Goal: Task Accomplishment & Management: Complete application form

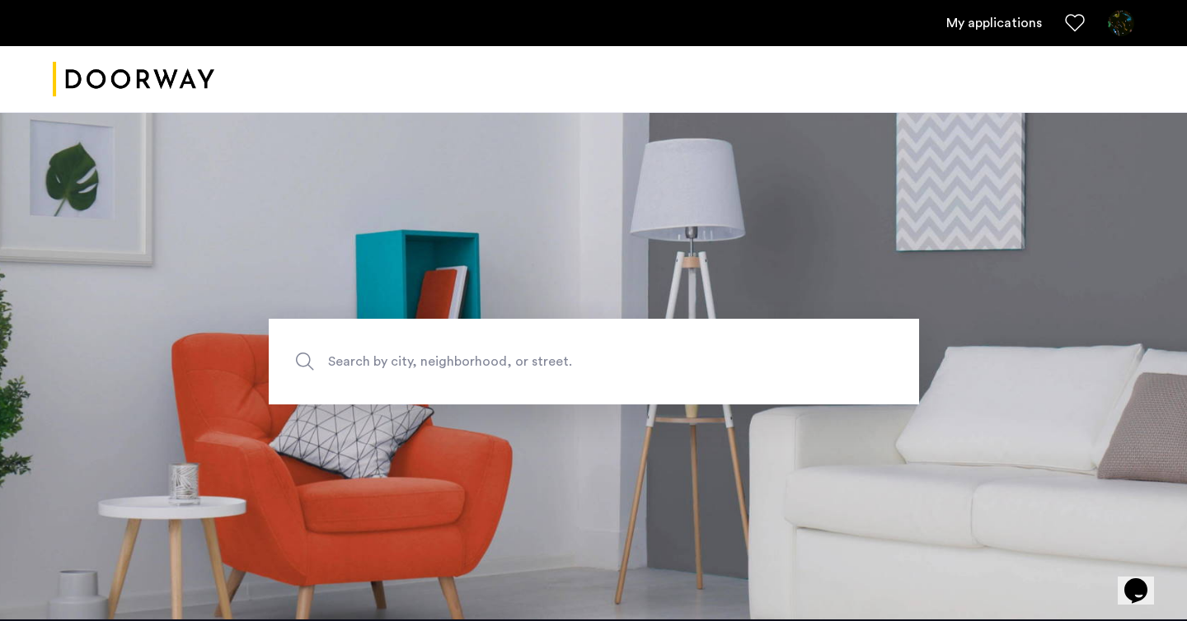
scroll to position [9, 0]
click at [990, 14] on link "My applications" at bounding box center [994, 23] width 96 height 20
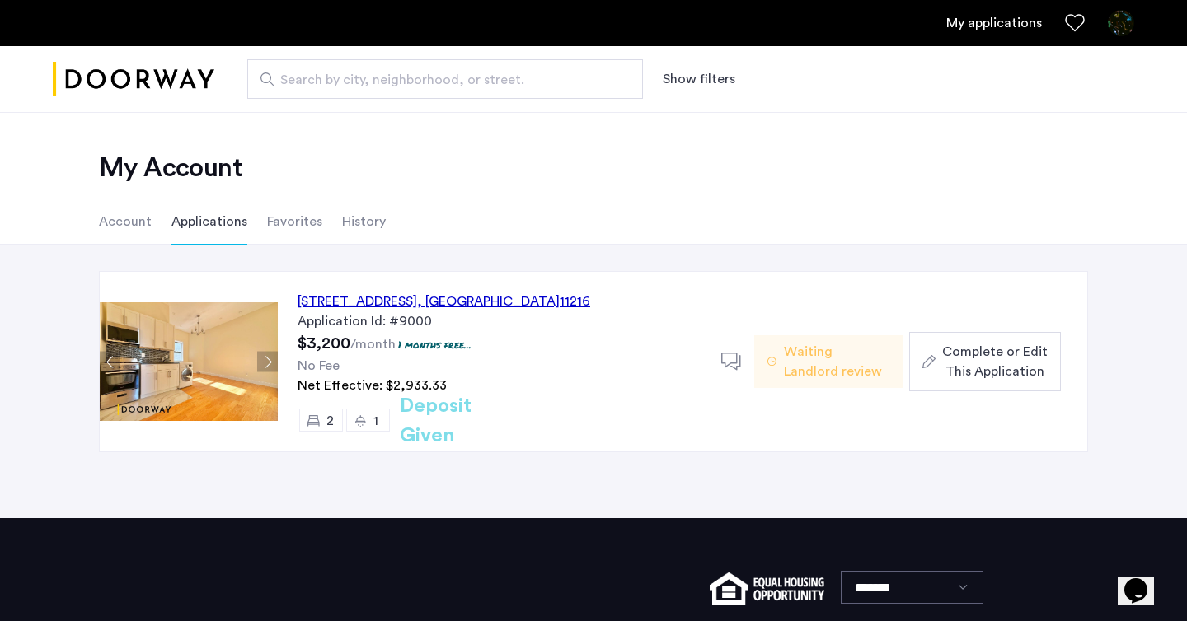
click at [975, 386] on button "Complete or Edit This Application" at bounding box center [985, 361] width 152 height 59
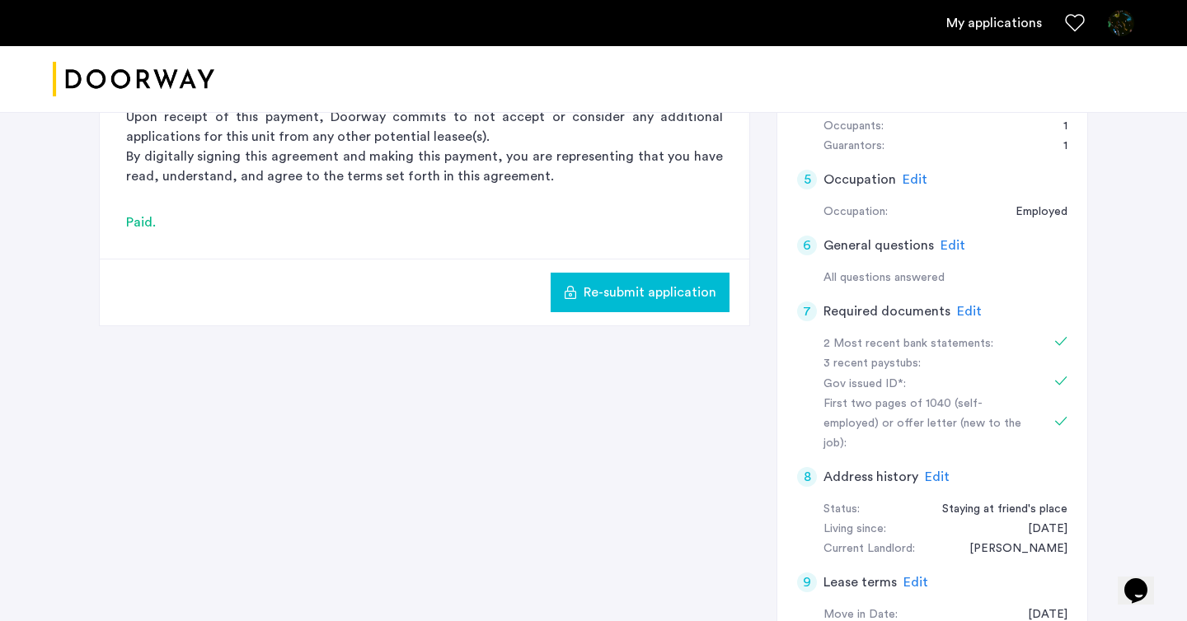
scroll to position [447, 0]
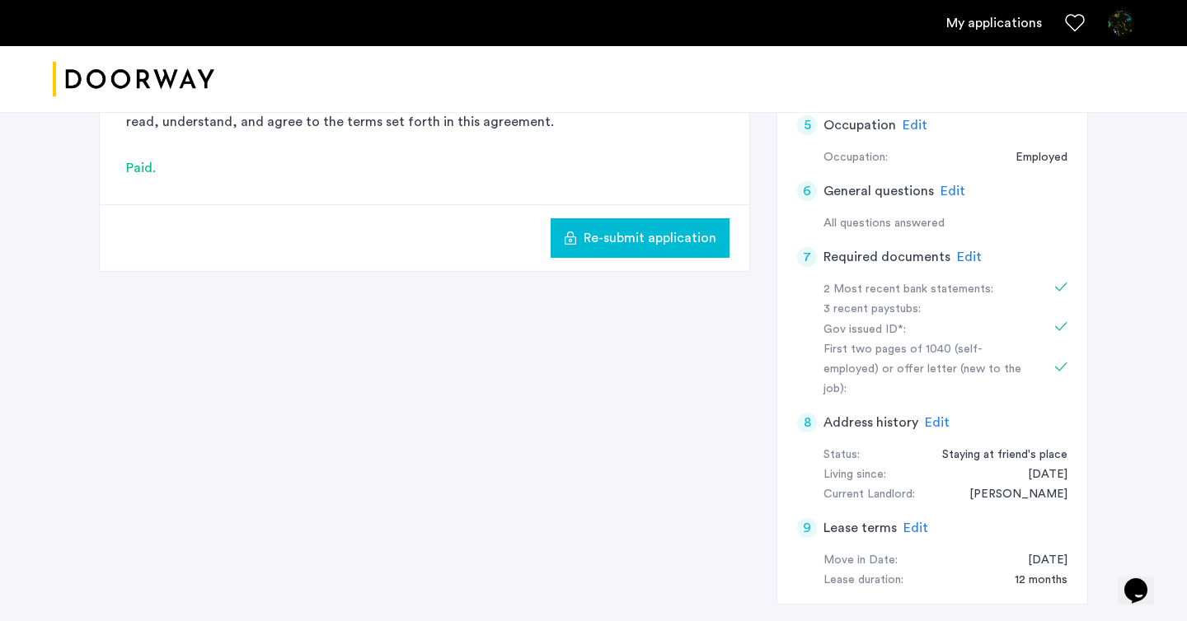
click at [970, 259] on span "Edit" at bounding box center [969, 257] width 25 height 13
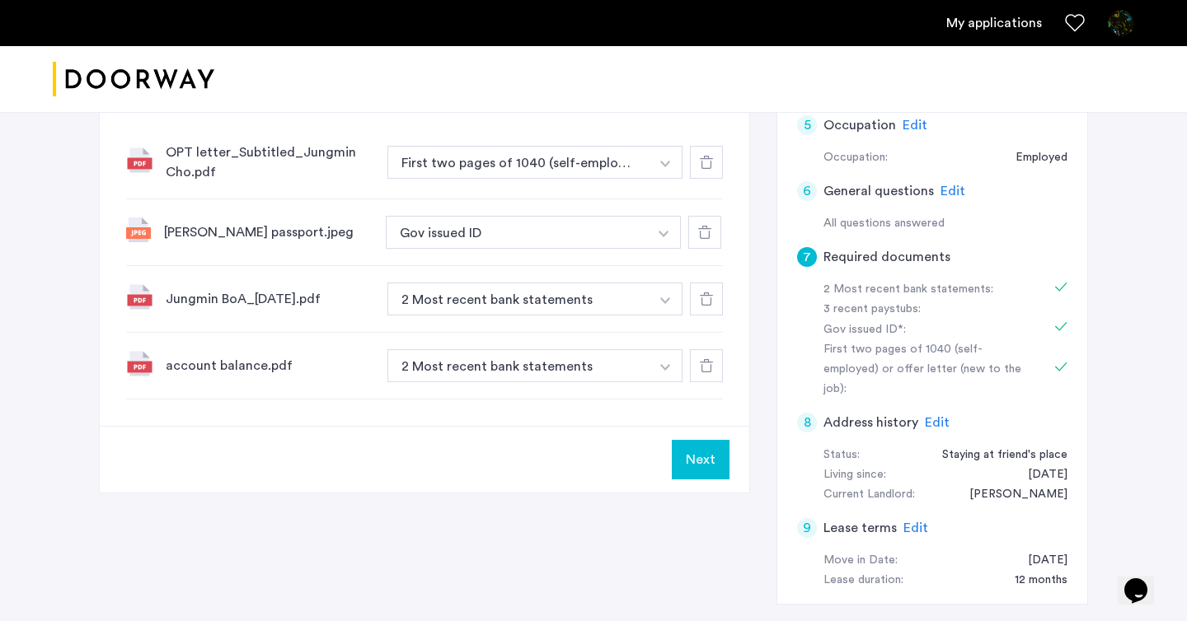
click at [714, 160] on div at bounding box center [706, 162] width 33 height 33
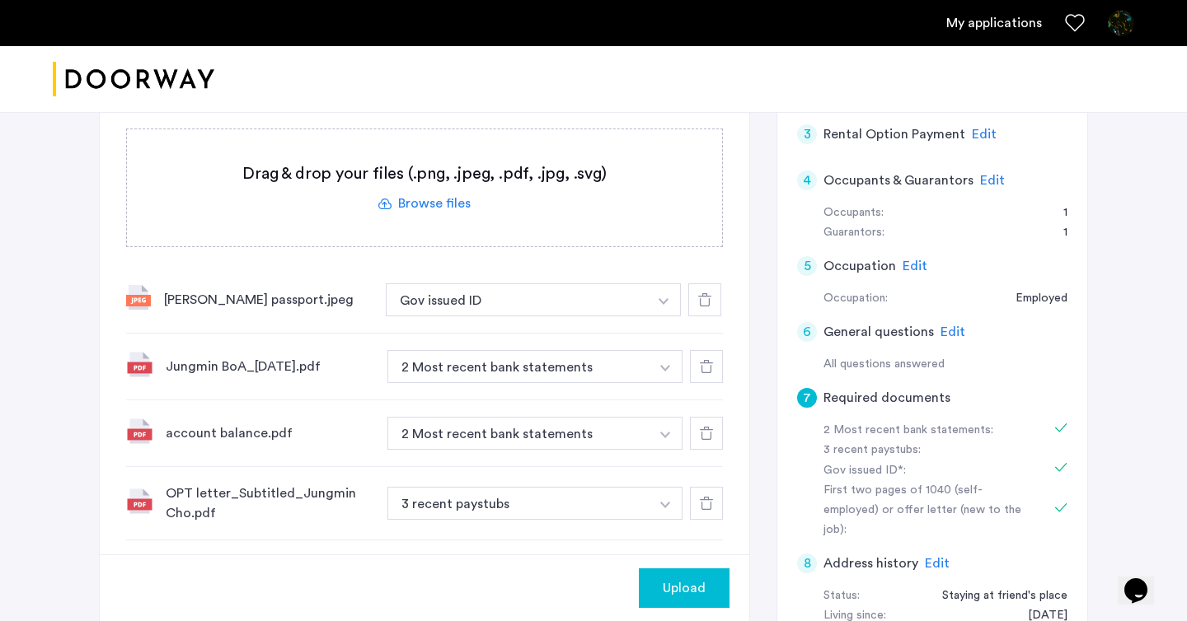
scroll to position [482, 0]
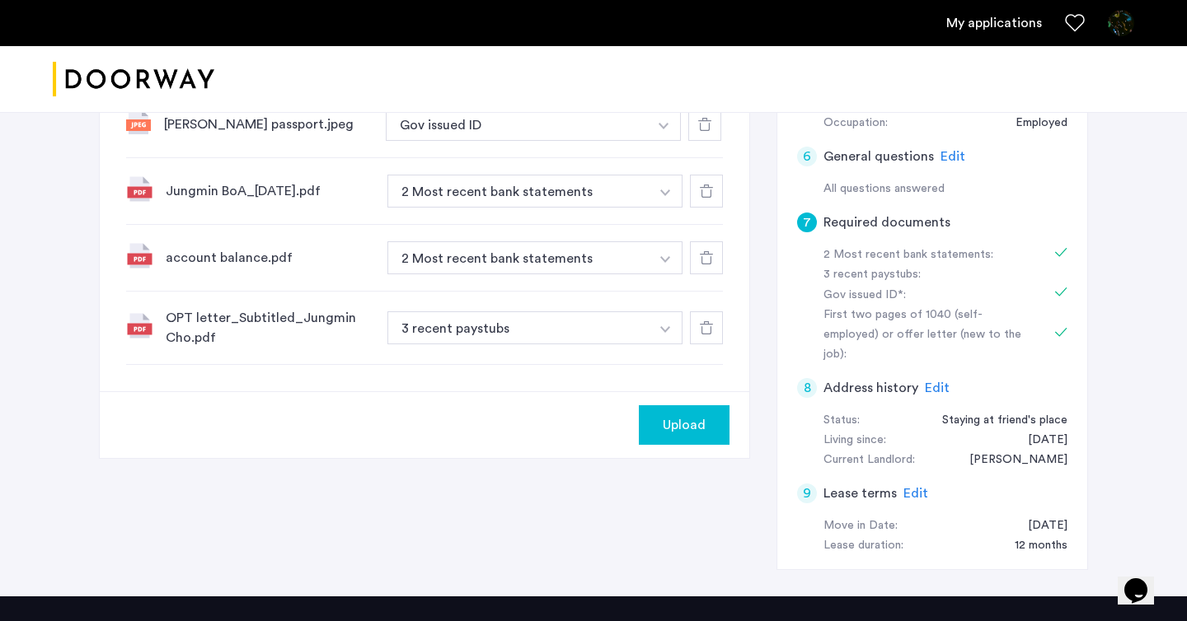
click at [678, 422] on span "Upload" at bounding box center [684, 425] width 43 height 20
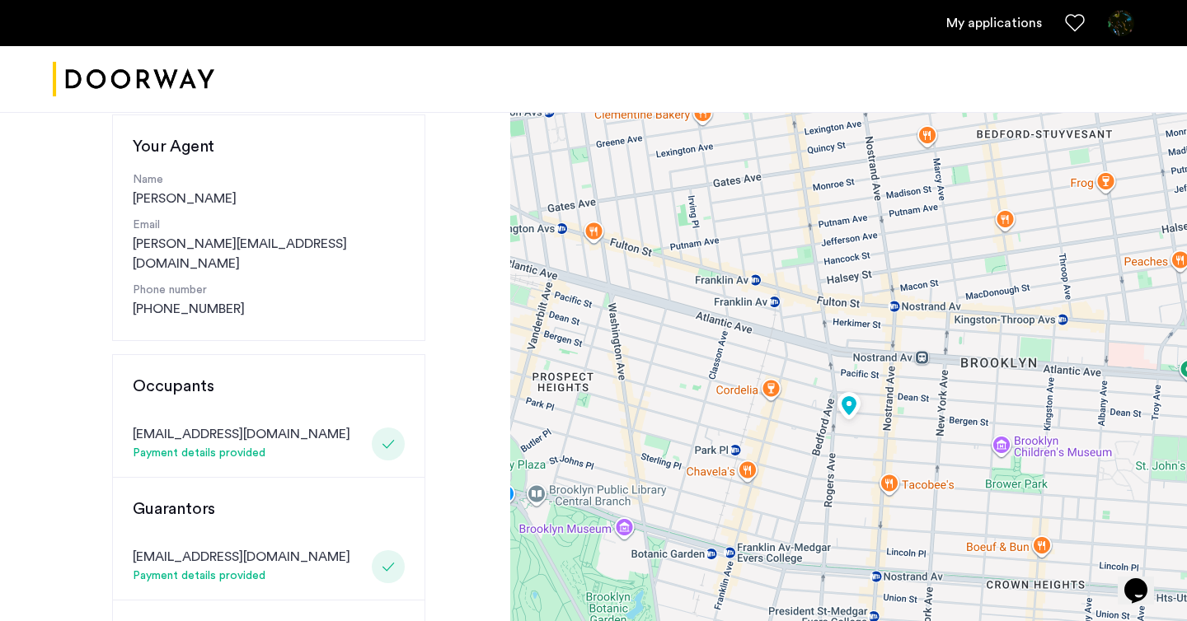
scroll to position [349, 0]
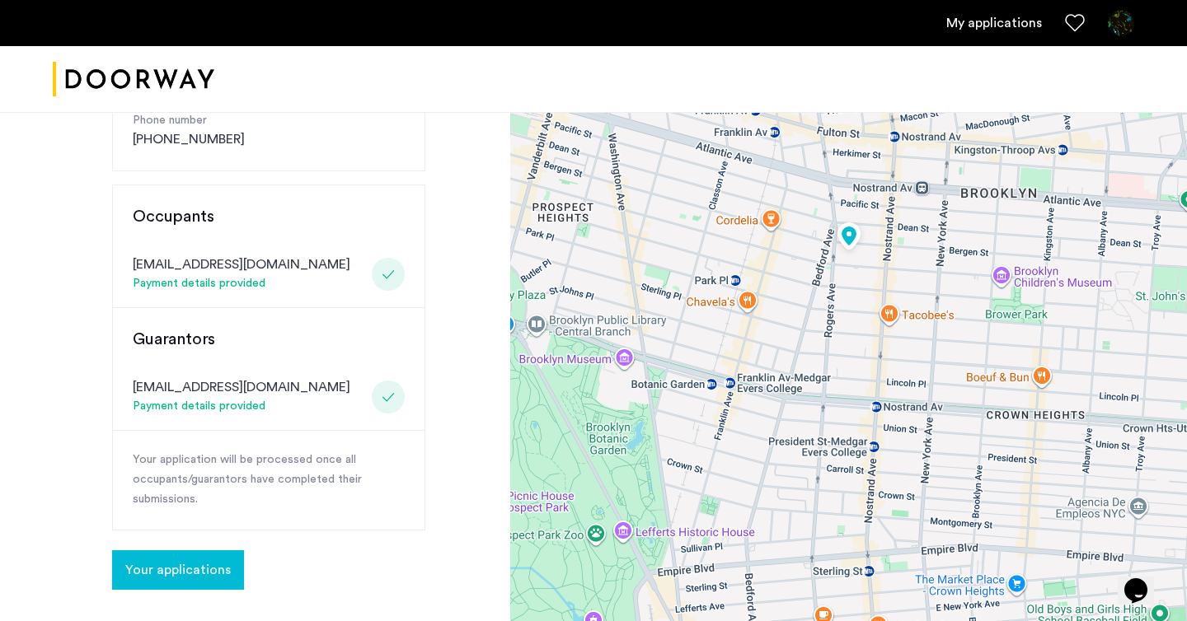
click at [207, 550] on button "Your applications" at bounding box center [178, 570] width 132 height 40
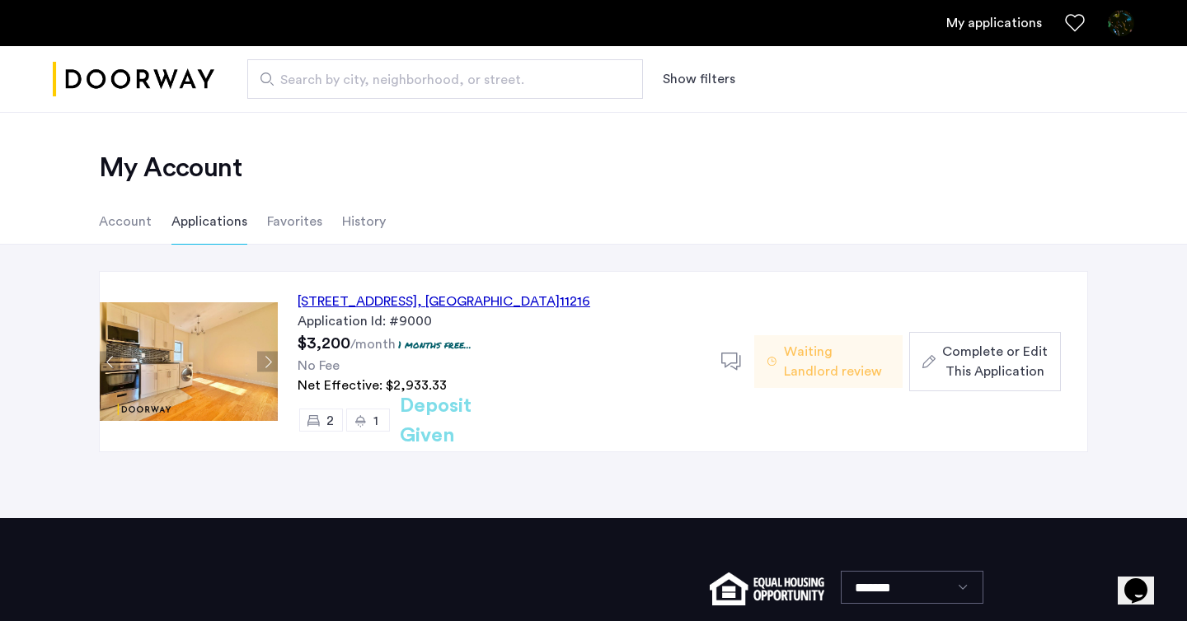
click at [1034, 371] on span "Complete or Edit This Application" at bounding box center [994, 362] width 105 height 40
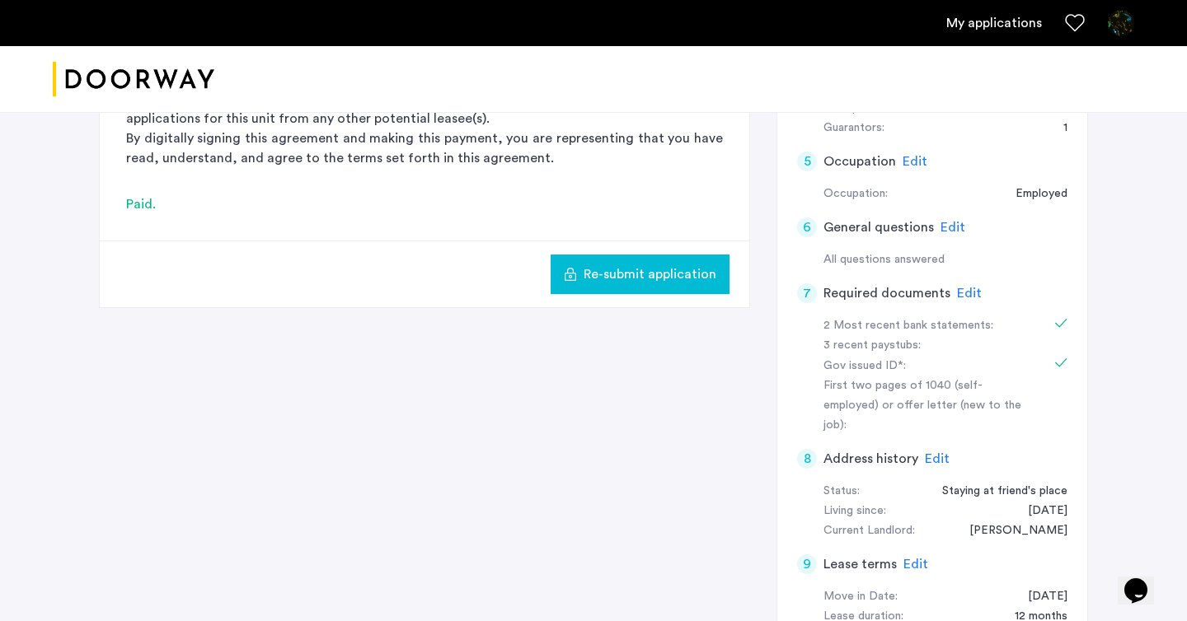
scroll to position [379, 0]
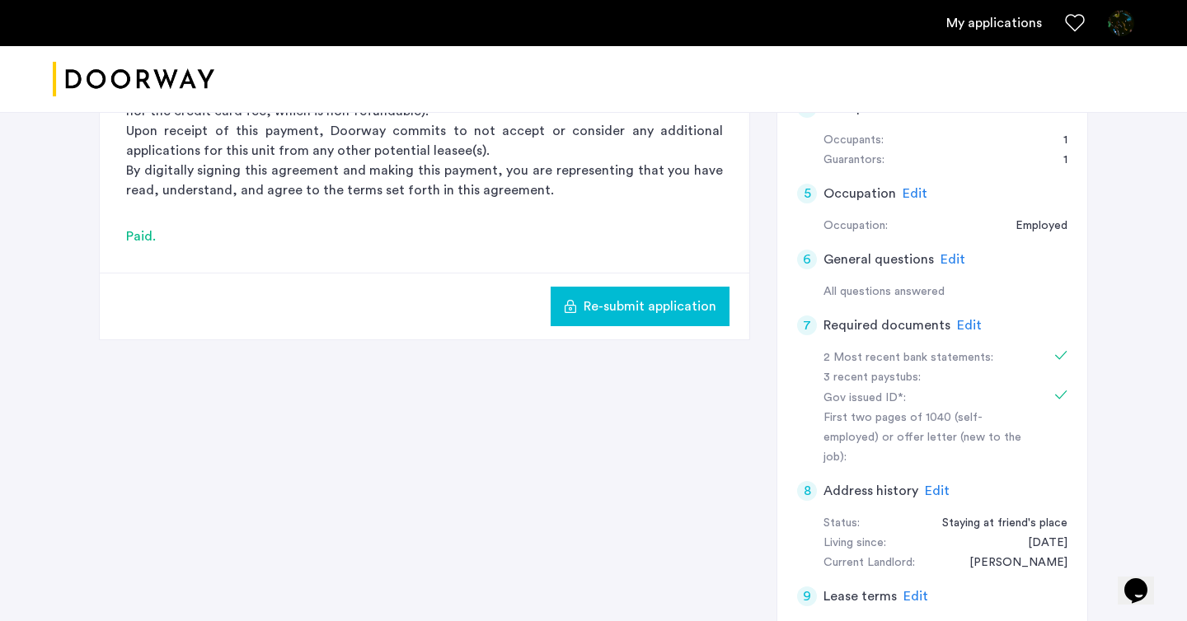
click at [967, 329] on span "Edit" at bounding box center [969, 325] width 25 height 13
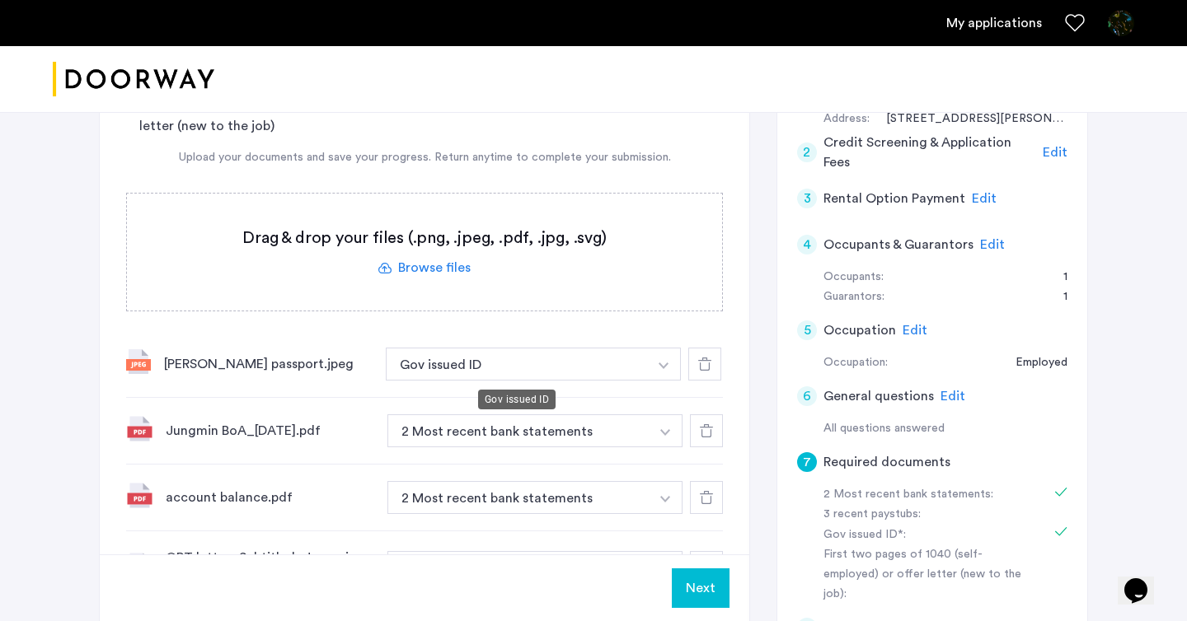
scroll to position [243, 0]
click at [430, 274] on label at bounding box center [424, 251] width 595 height 117
click at [0, 0] on input "file" at bounding box center [0, 0] width 0 height 0
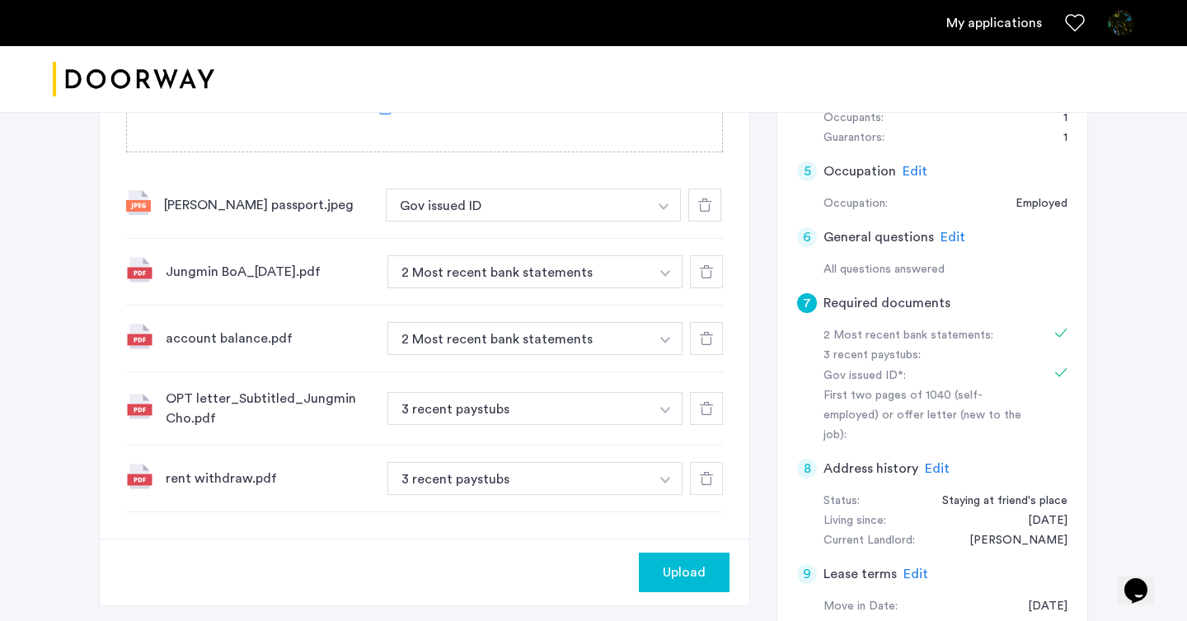
scroll to position [485, 0]
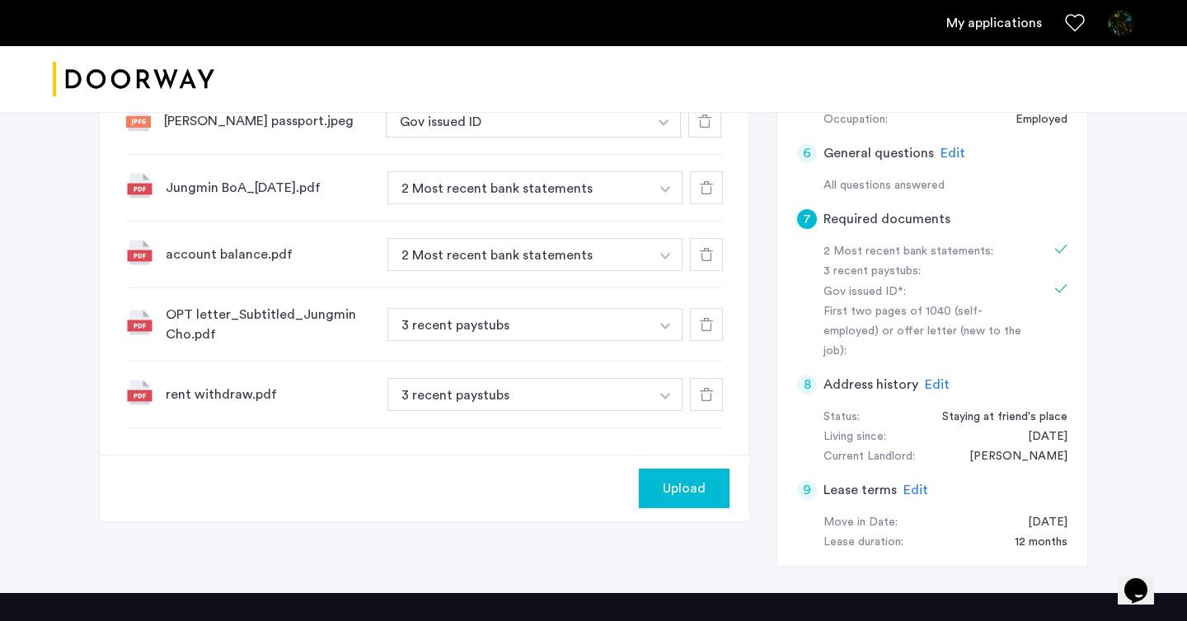
click at [658, 388] on button "button" at bounding box center [666, 394] width 34 height 33
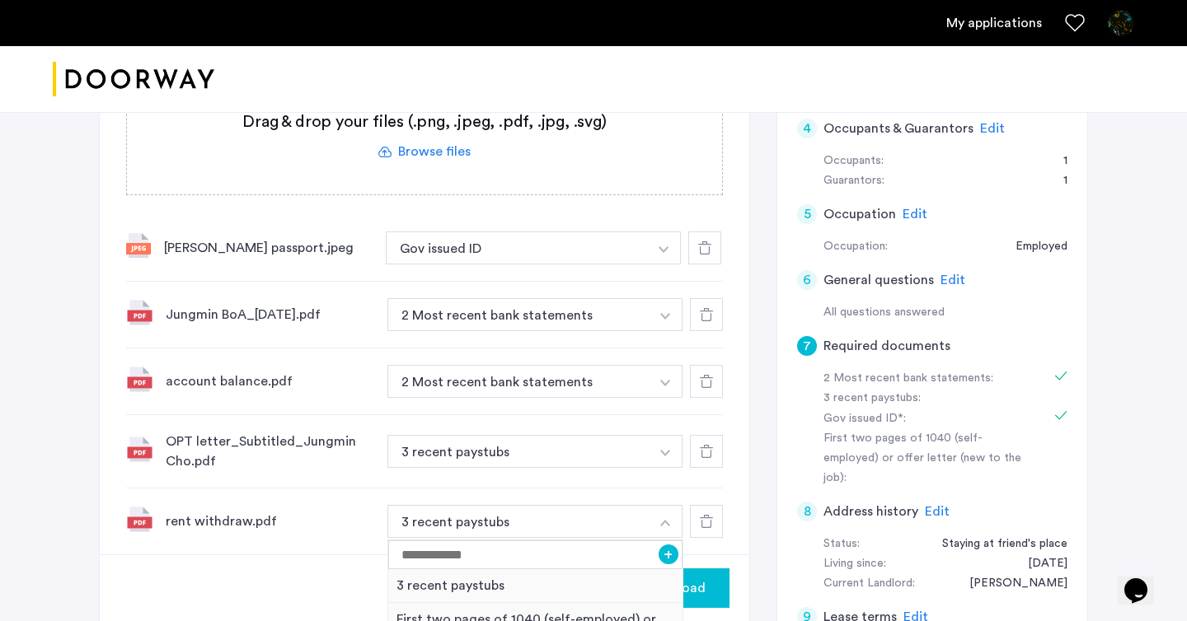
scroll to position [355, 0]
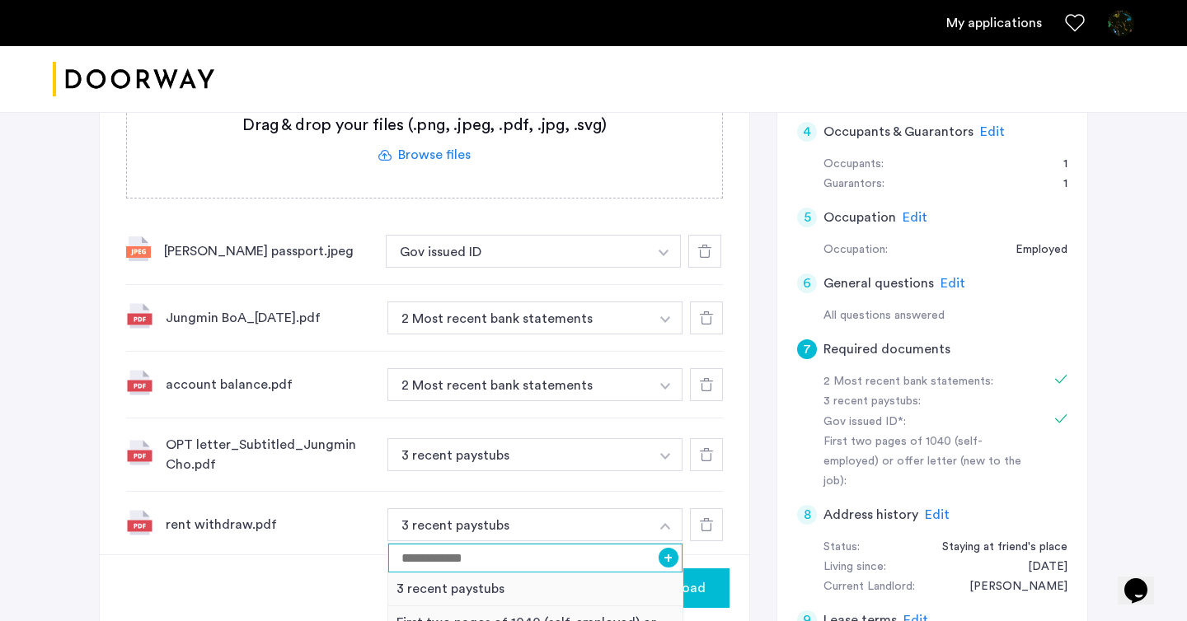
click at [467, 552] on input at bounding box center [535, 558] width 294 height 29
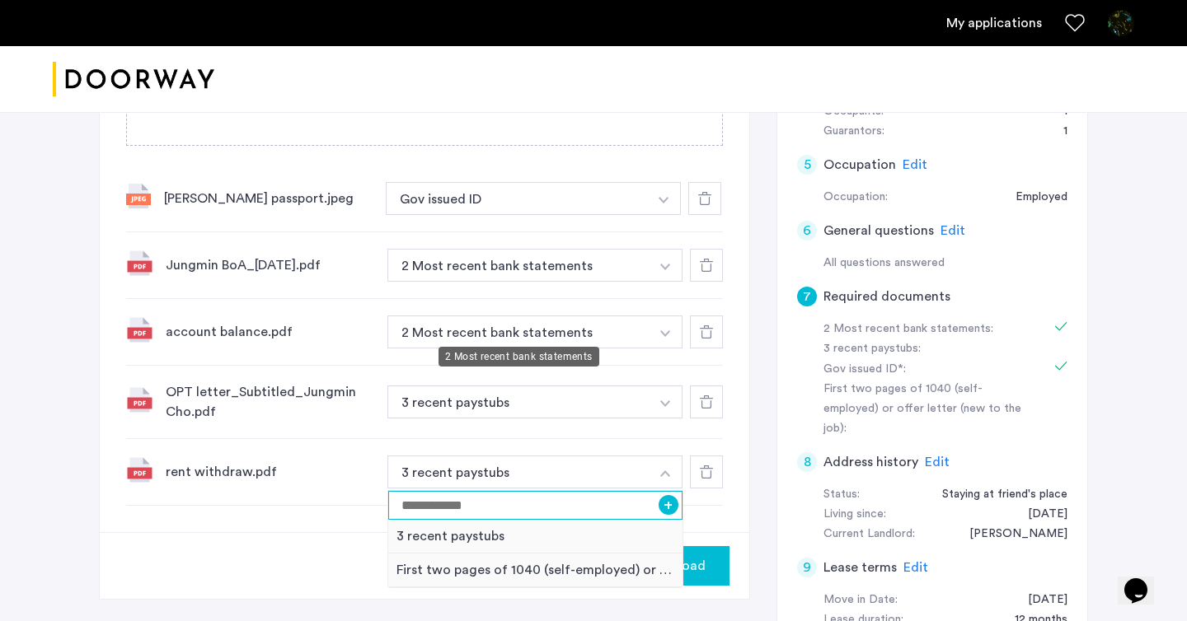
scroll to position [417, 0]
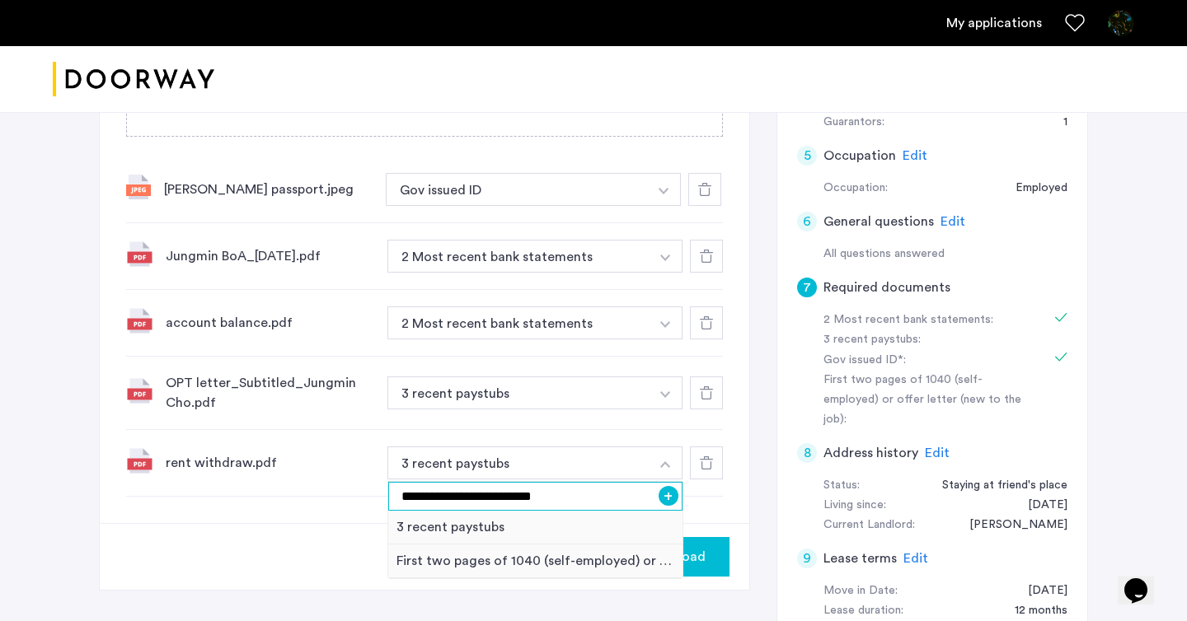
type input "**********"
click at [346, 523] on div "Upload" at bounding box center [424, 556] width 649 height 67
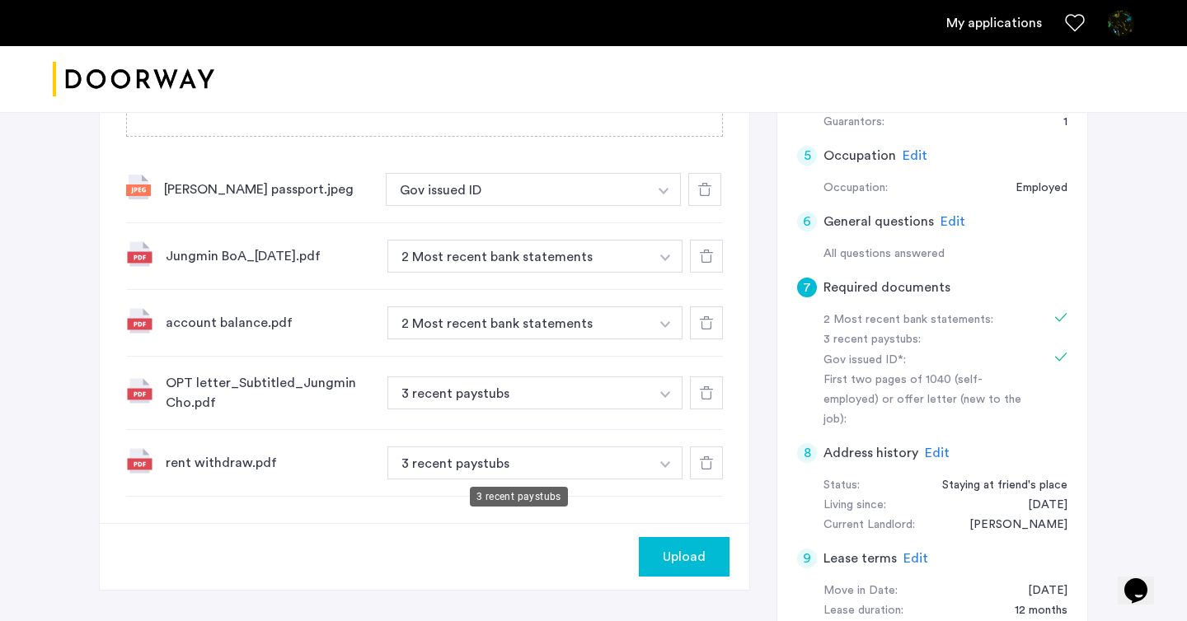
click at [543, 469] on button "3 recent paystubs" at bounding box center [518, 463] width 262 height 33
click at [590, 467] on button "3 recent paystubs" at bounding box center [518, 463] width 262 height 33
click at [663, 463] on img "button" at bounding box center [665, 464] width 10 height 7
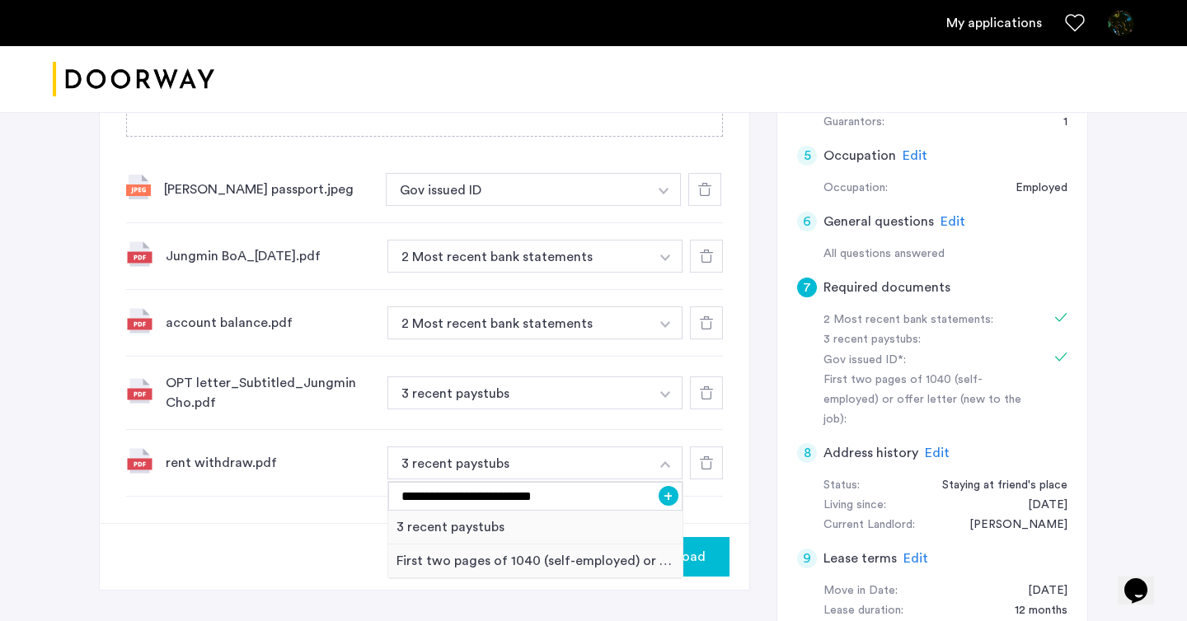
click at [671, 497] on button "+" at bounding box center [668, 496] width 20 height 20
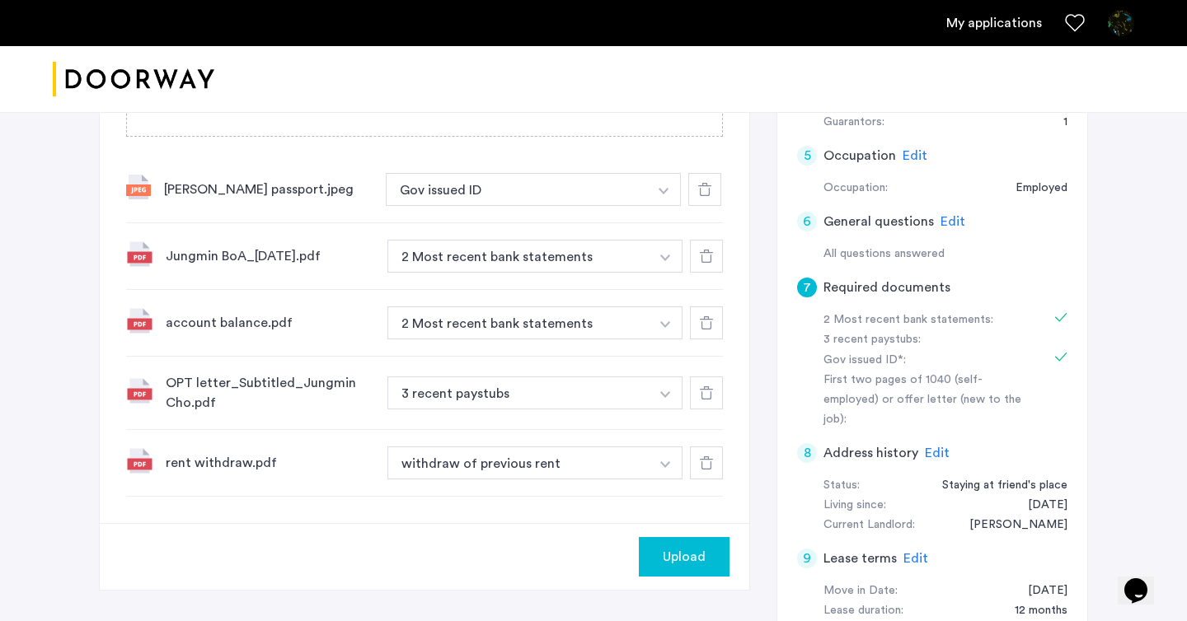
click at [714, 550] on div "Upload" at bounding box center [684, 557] width 64 height 20
